Goal: Ask a question

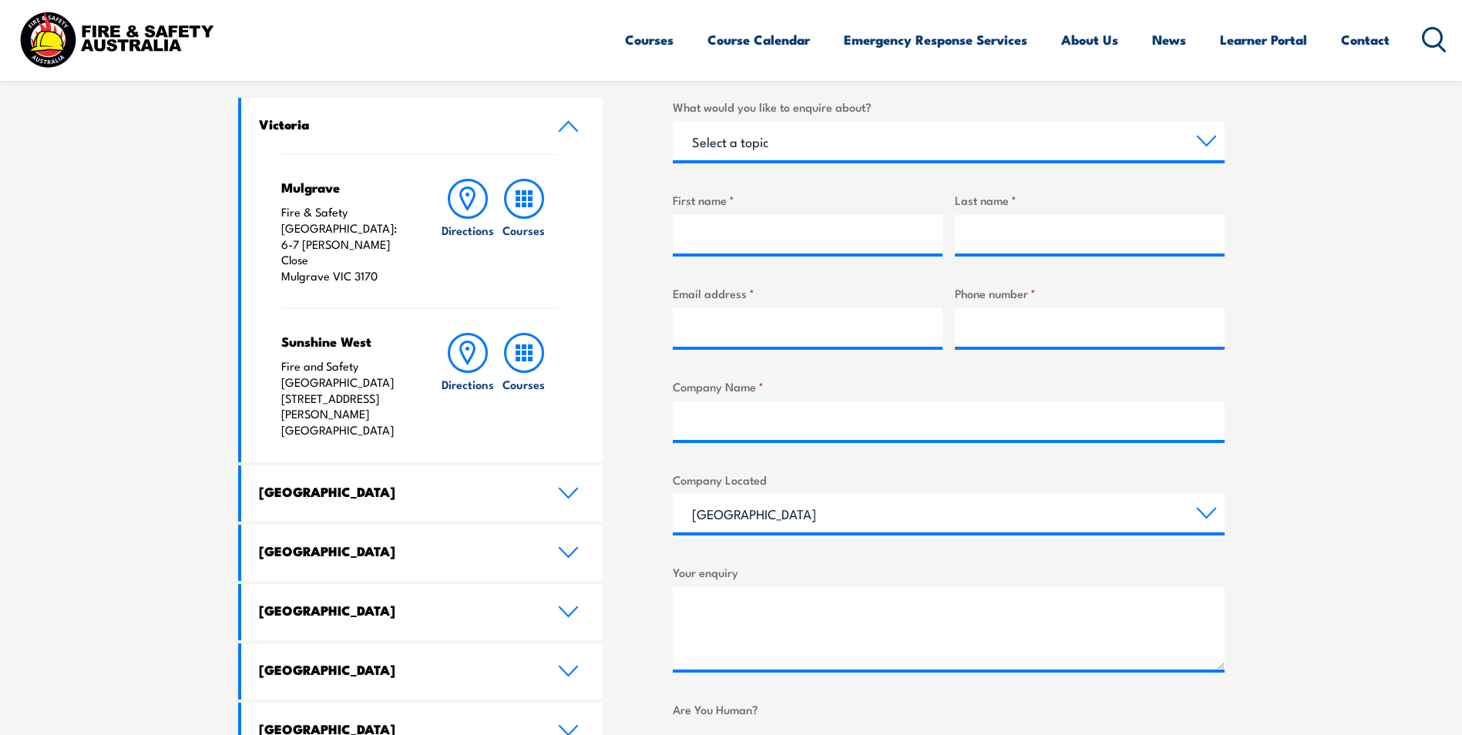
scroll to position [539, 0]
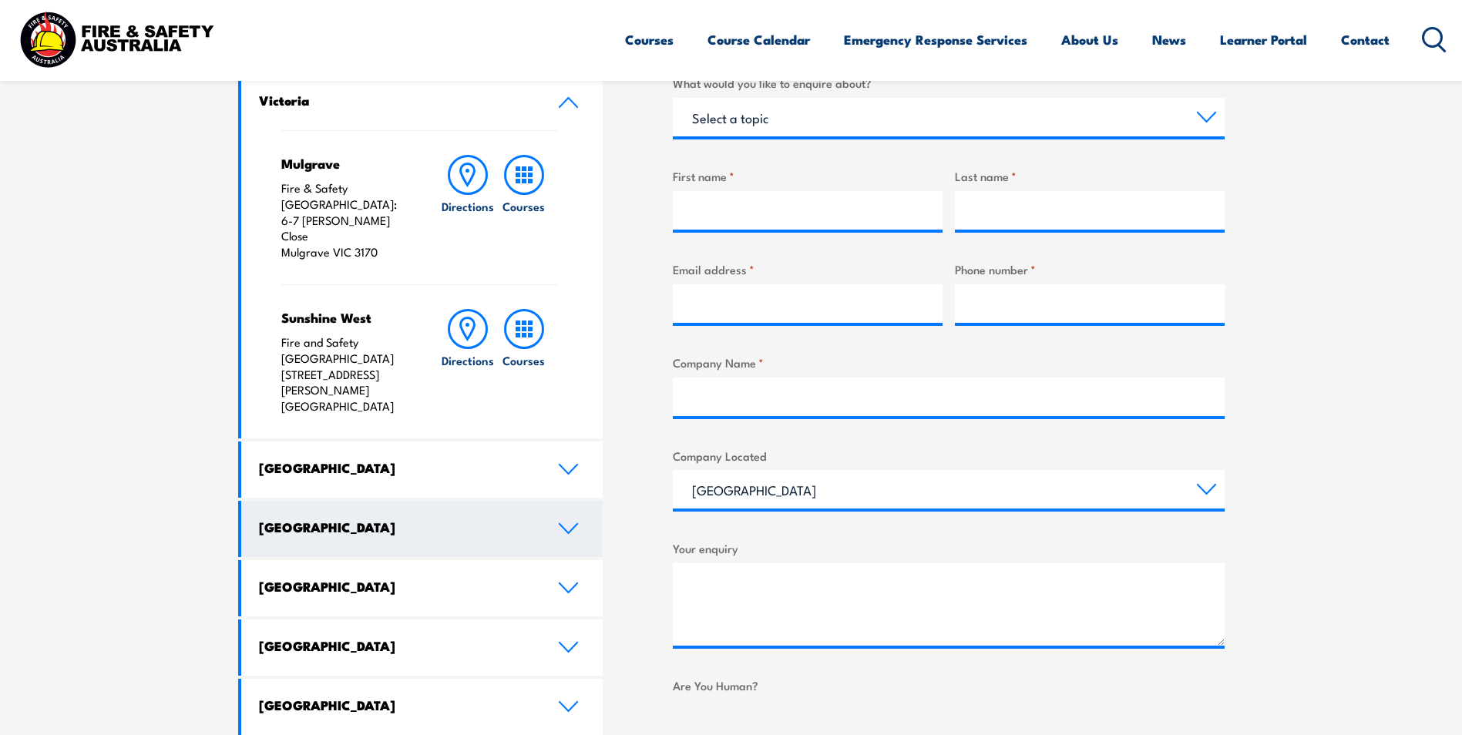
click at [566, 522] on icon at bounding box center [568, 528] width 21 height 12
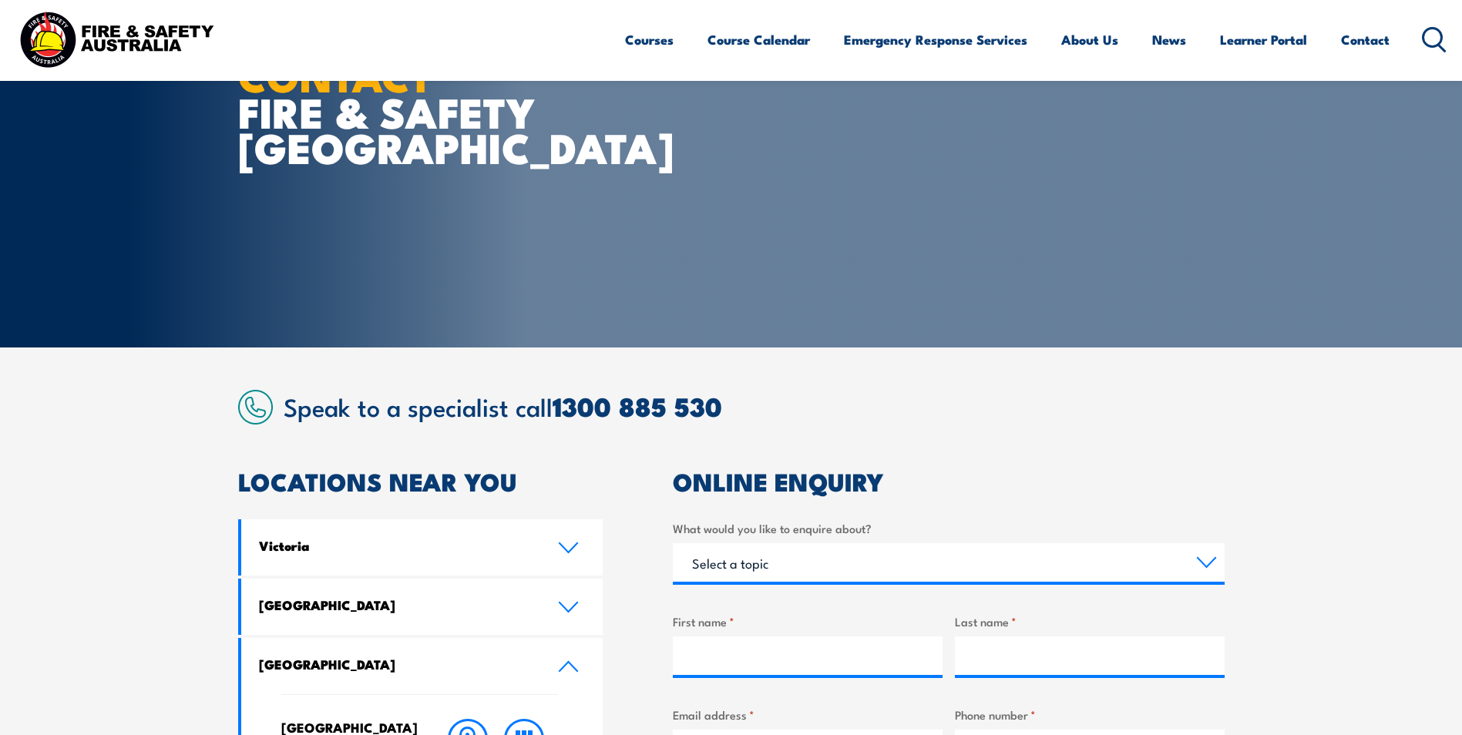
scroll to position [60, 0]
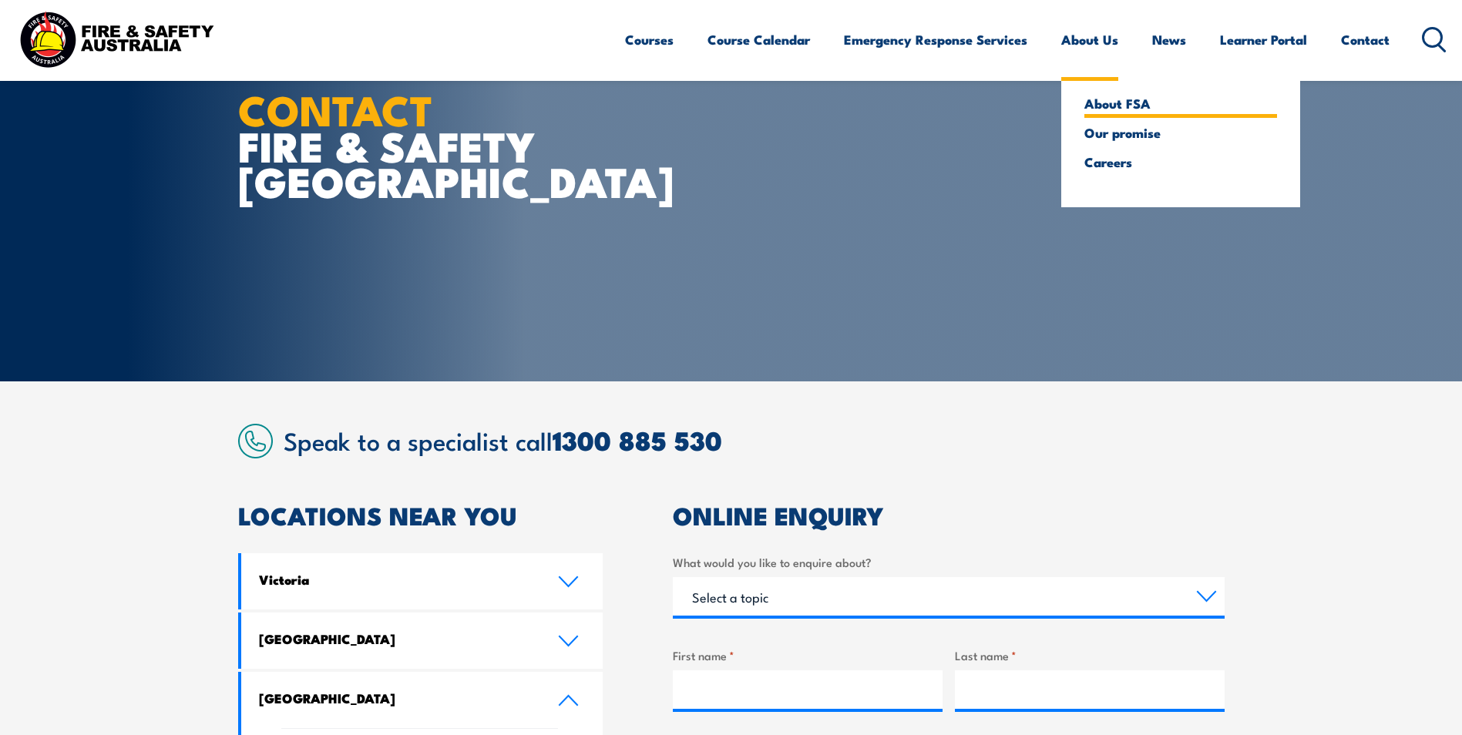
click at [1111, 106] on link "About FSA" at bounding box center [1180, 103] width 193 height 14
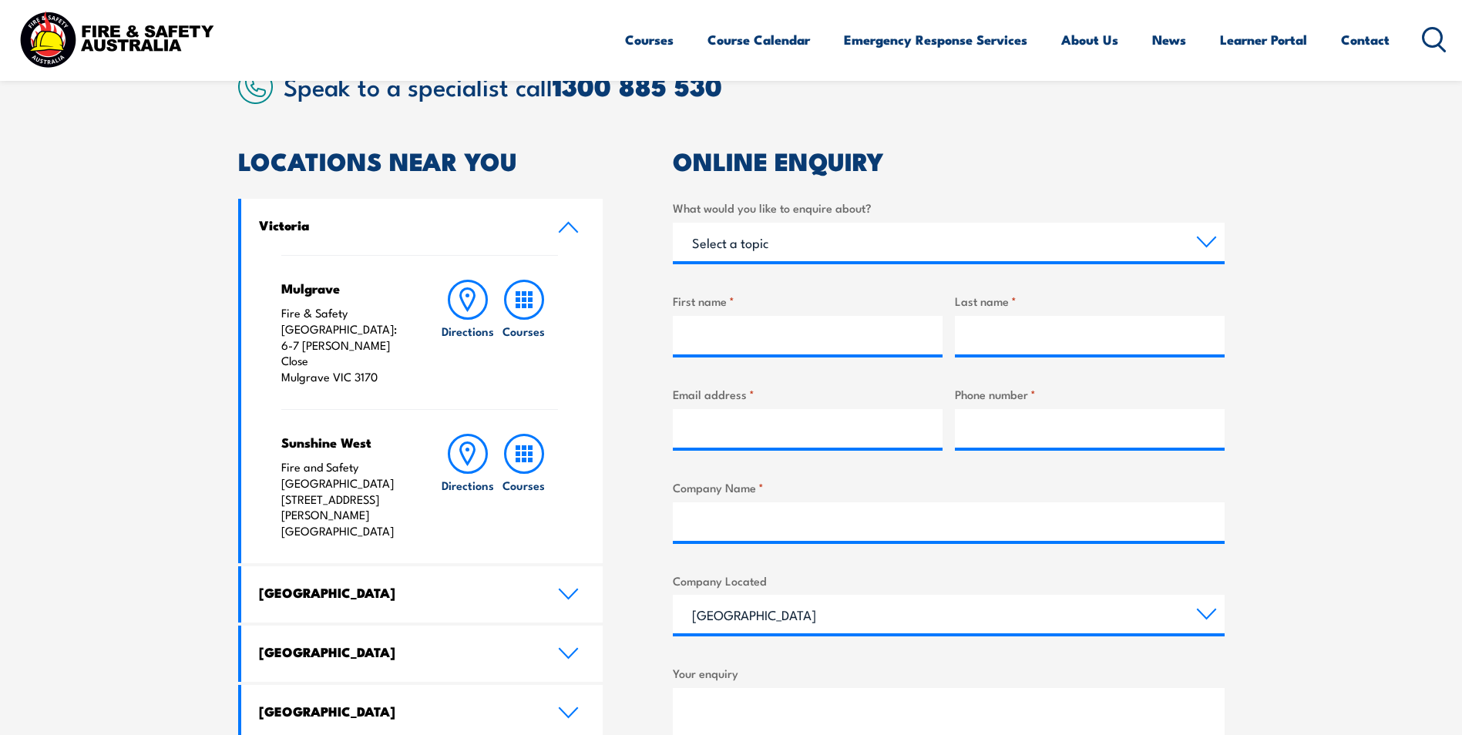
scroll to position [445, 0]
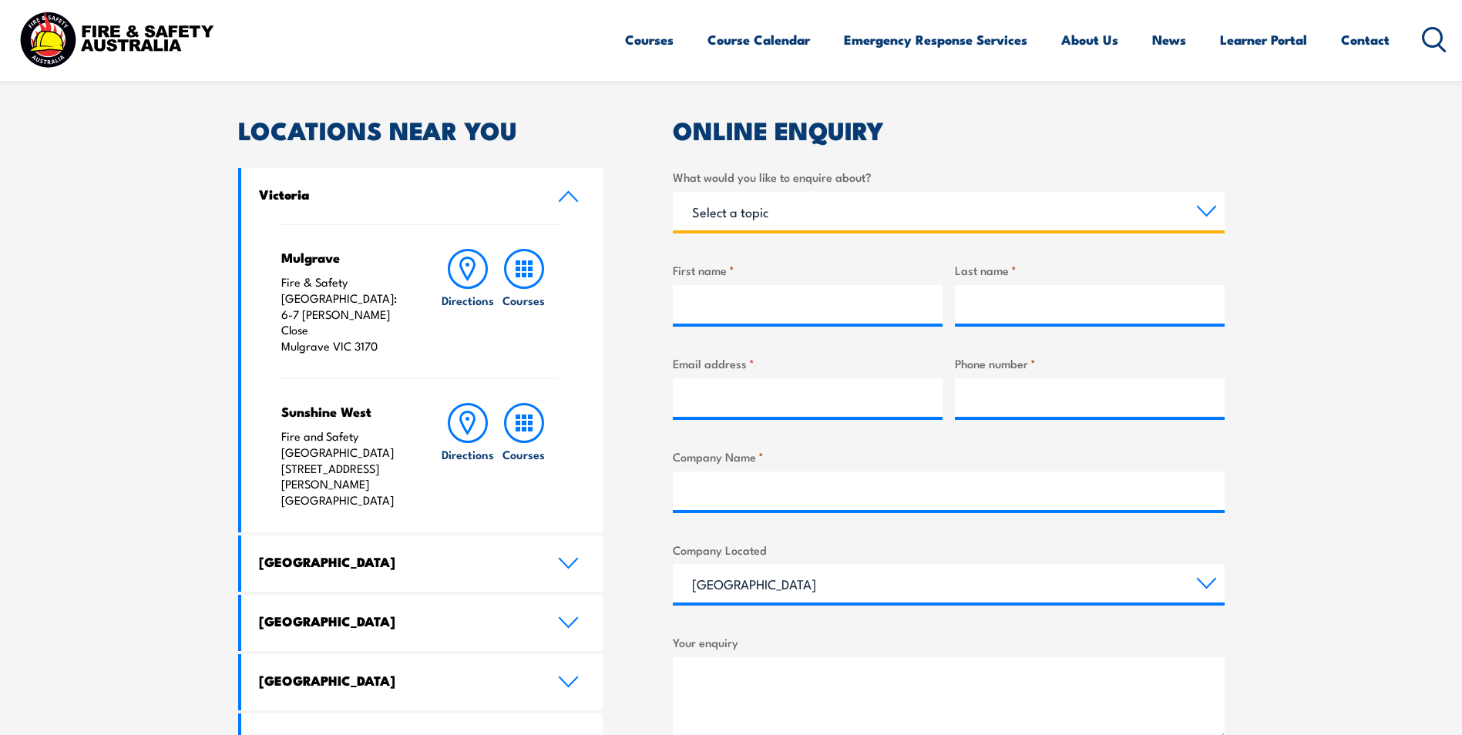
click at [1205, 213] on select "Select a topic Training Emergency Response Services General Enquiry" at bounding box center [949, 211] width 552 height 39
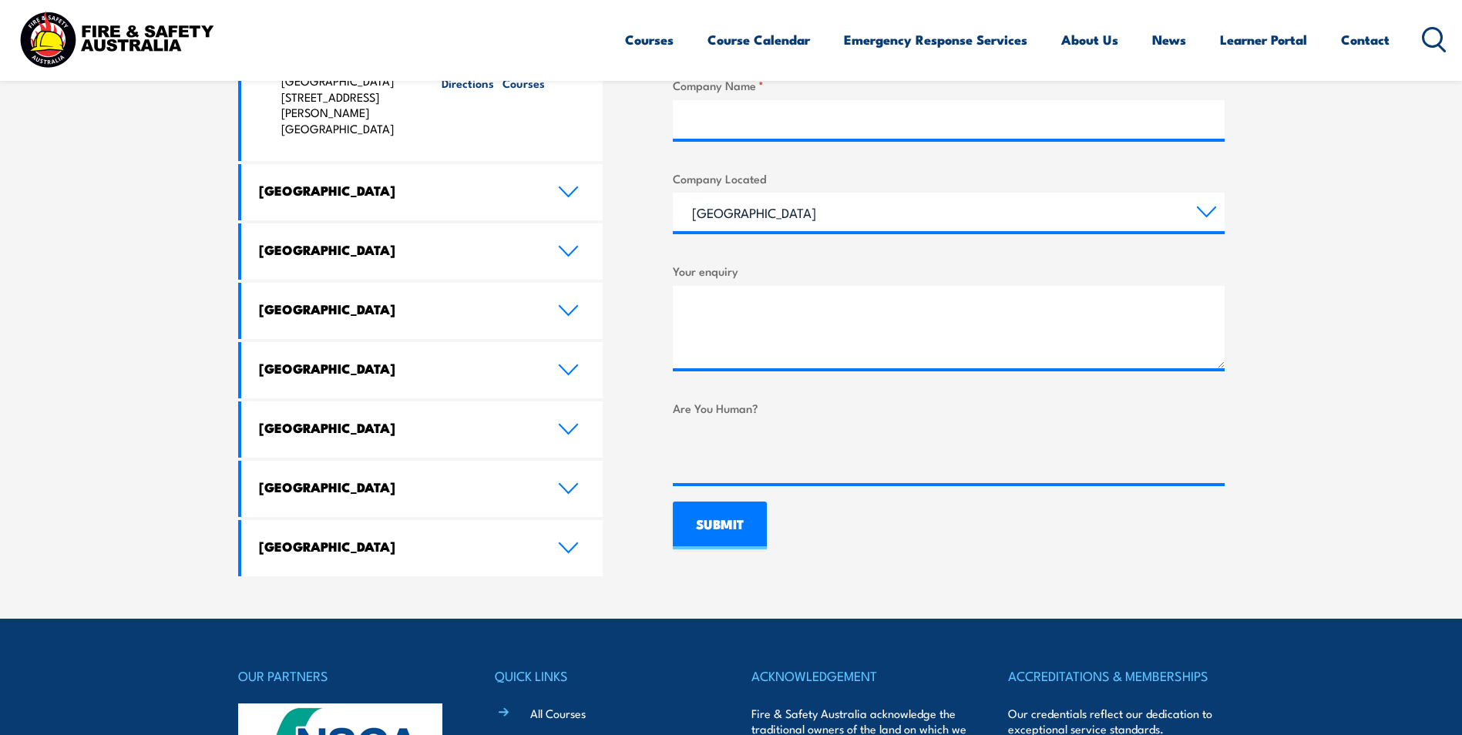
scroll to position [831, 0]
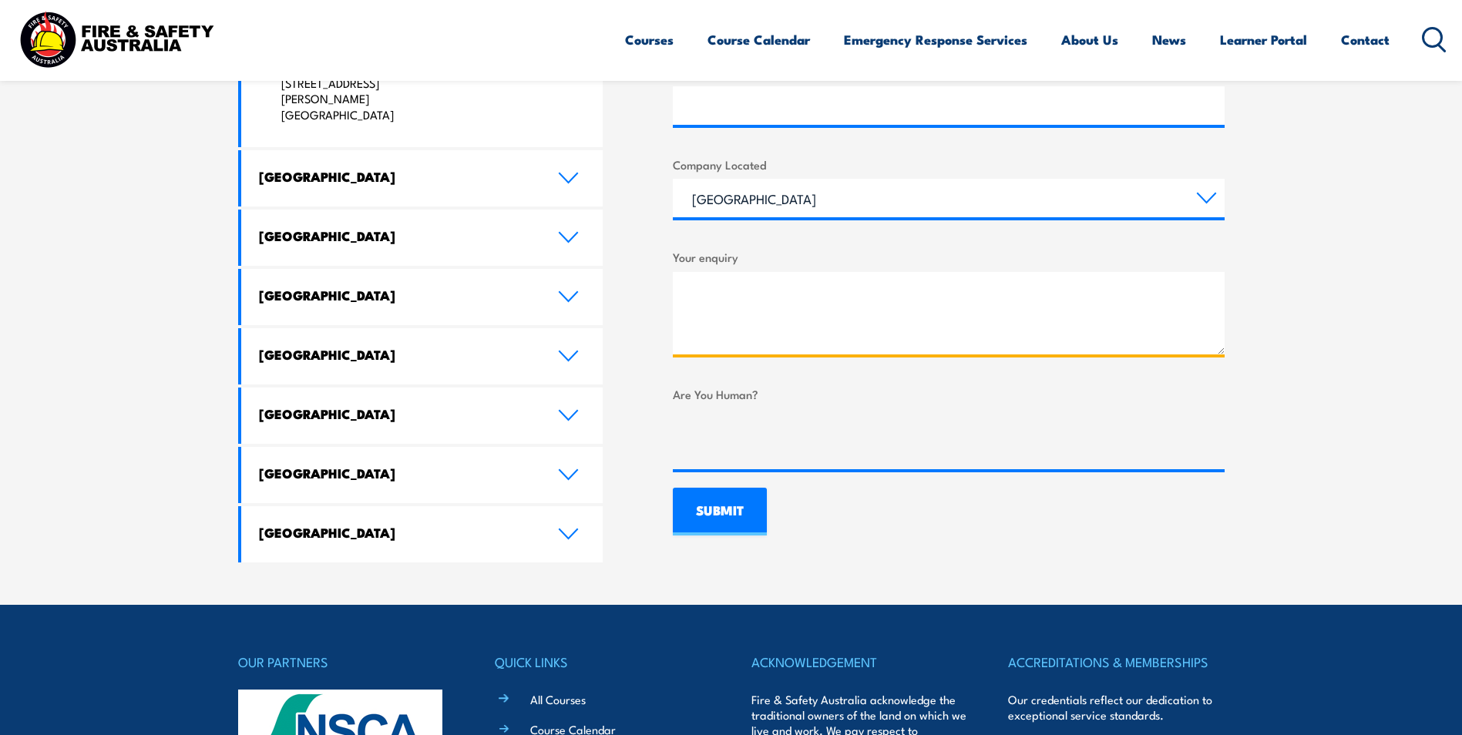
click at [710, 299] on textarea "Your enquiry" at bounding box center [949, 313] width 552 height 82
type textarea "d"
